Goal: Task Accomplishment & Management: Use online tool/utility

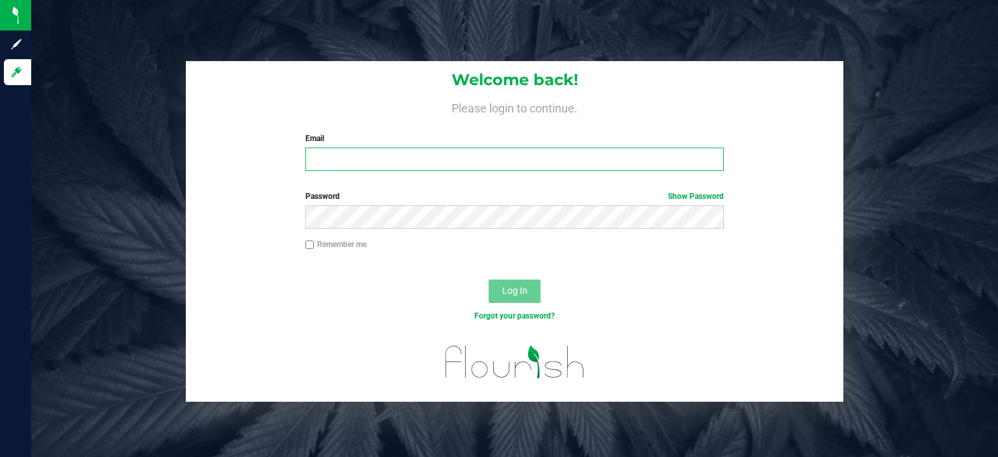
click at [424, 159] on input "Email" at bounding box center [514, 158] width 419 height 23
type input "[EMAIL_ADDRESS][DOMAIN_NAME]"
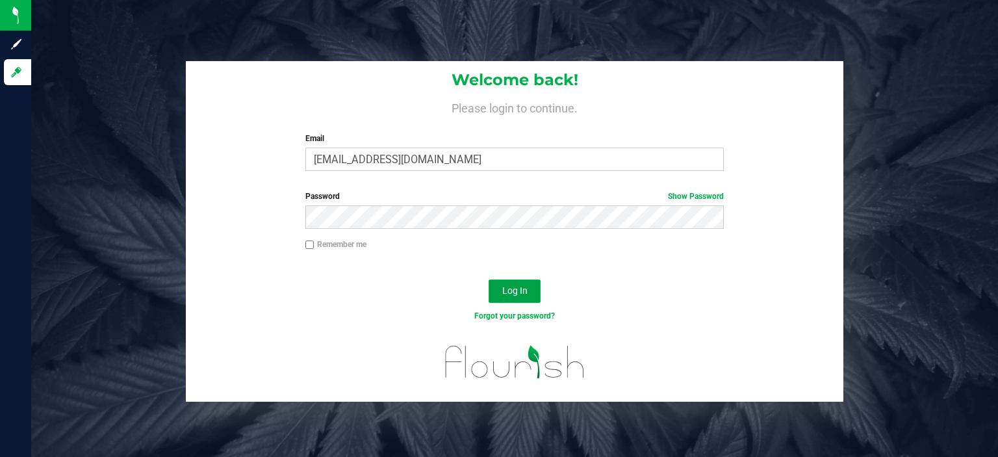
click at [504, 283] on button "Log In" at bounding box center [515, 290] width 52 height 23
click at [489, 279] on button "Log In" at bounding box center [515, 290] width 52 height 23
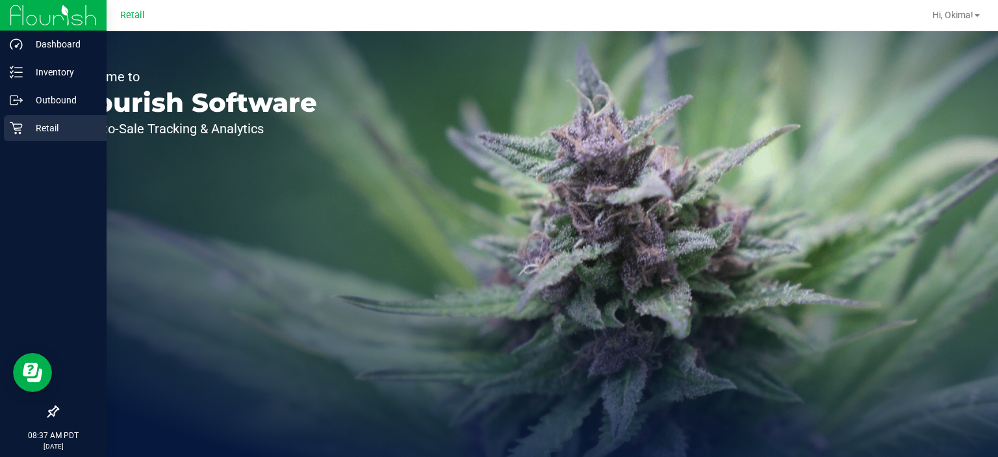
click at [45, 129] on p "Retail" at bounding box center [62, 128] width 78 height 16
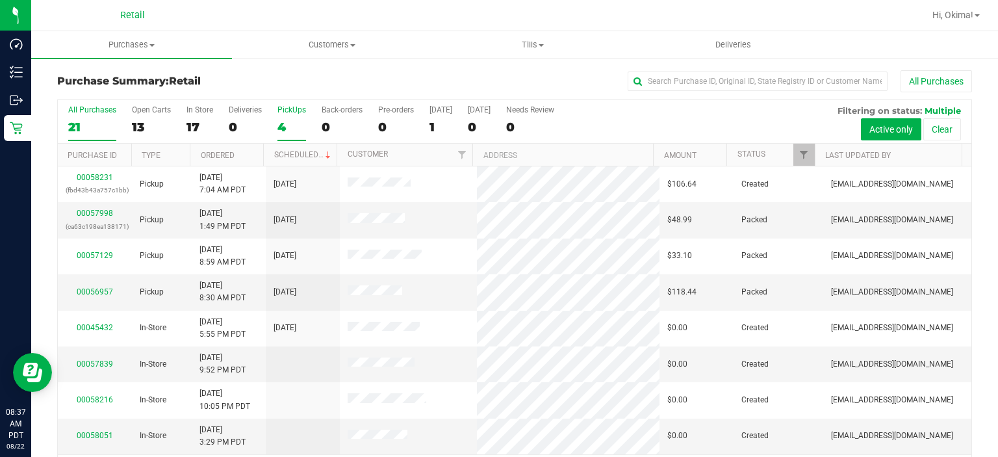
click at [282, 131] on div "4" at bounding box center [291, 127] width 29 height 15
click at [0, 0] on input "PickUps 4" at bounding box center [0, 0] width 0 height 0
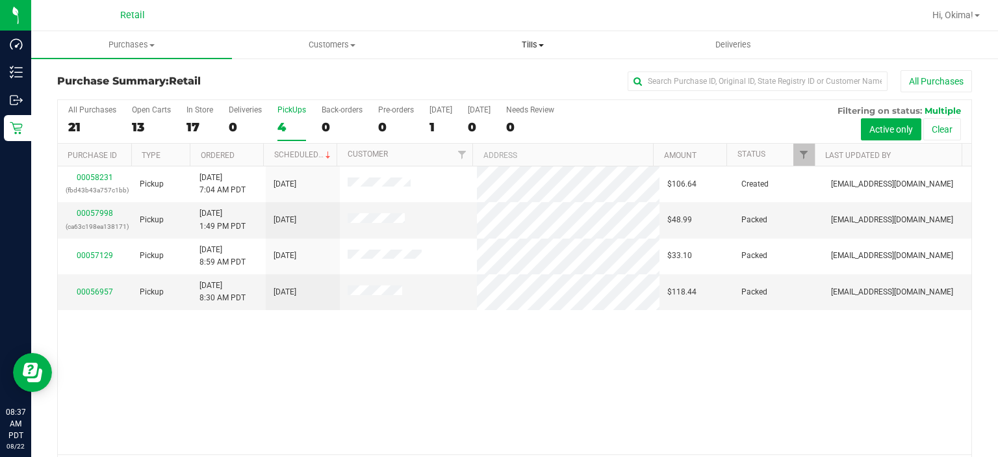
click at [498, 49] on span "Tills" at bounding box center [532, 45] width 199 height 12
click at [496, 79] on span "Manage tills" at bounding box center [476, 78] width 88 height 11
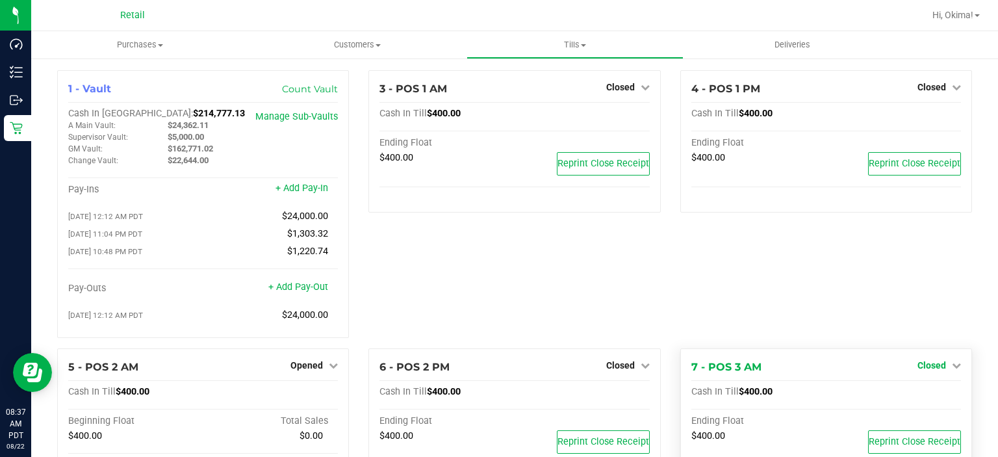
click at [952, 366] on icon at bounding box center [956, 365] width 9 height 9
click at [927, 394] on link "Open Till" at bounding box center [931, 392] width 34 height 10
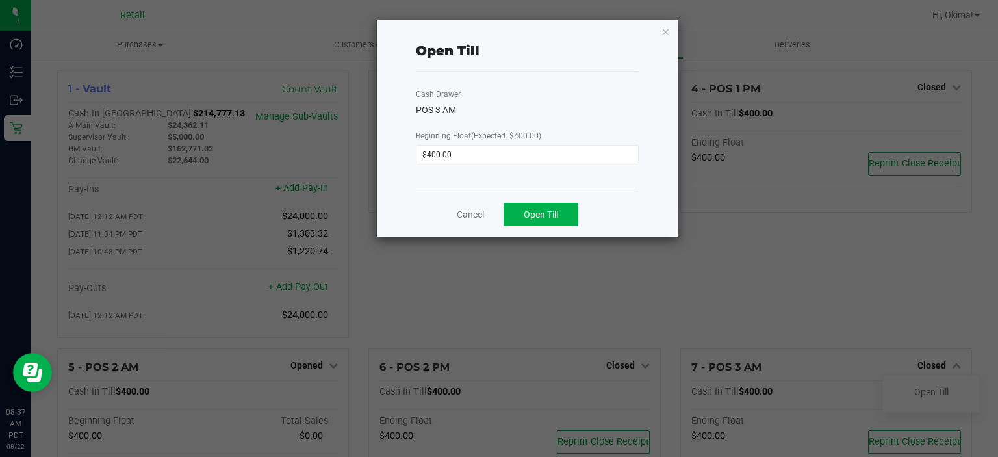
click at [554, 227] on div "Cancel Open Till" at bounding box center [527, 214] width 223 height 45
click at [554, 216] on span "Open Till" at bounding box center [541, 214] width 34 height 10
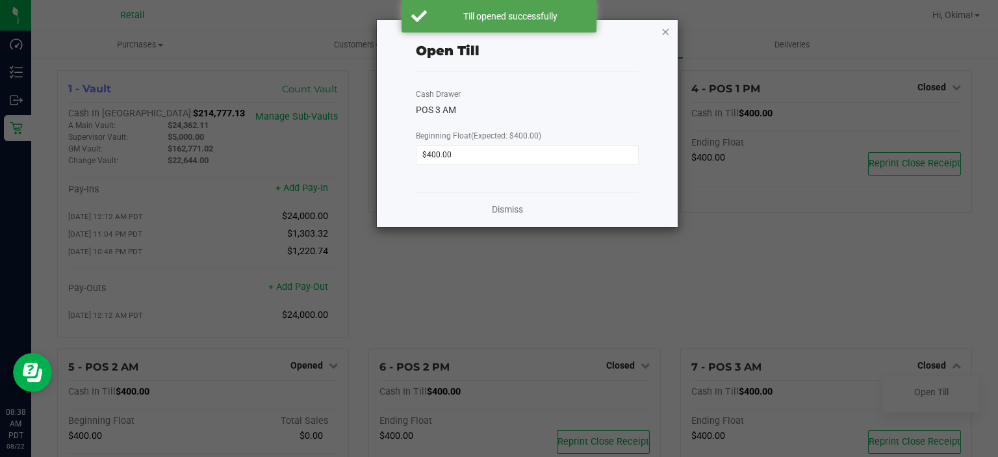
click at [665, 32] on icon "button" at bounding box center [665, 31] width 9 height 16
